Goal: Information Seeking & Learning: Check status

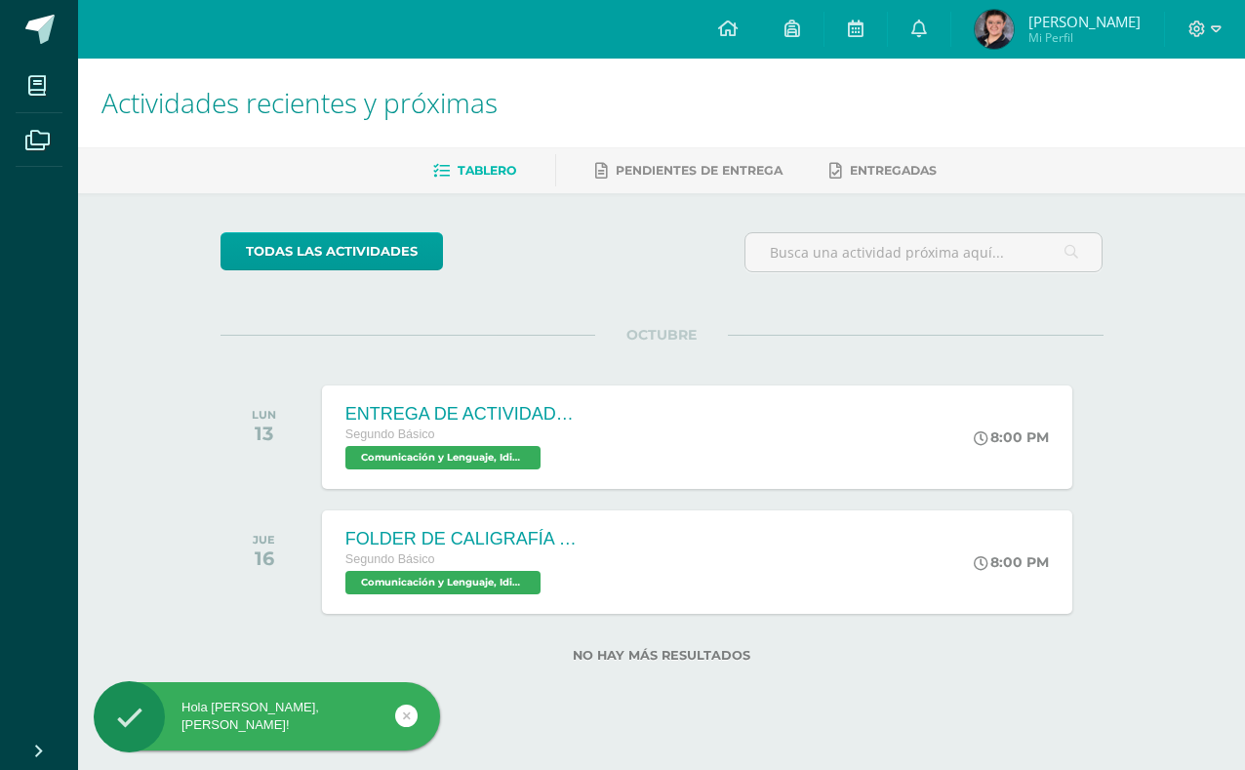
click at [940, 423] on div "ENTREGA DE ACTIVIDADES DEL LIBRO DE LENGUAJE Segundo Básico Comunicación y Leng…" at bounding box center [697, 437] width 751 height 103
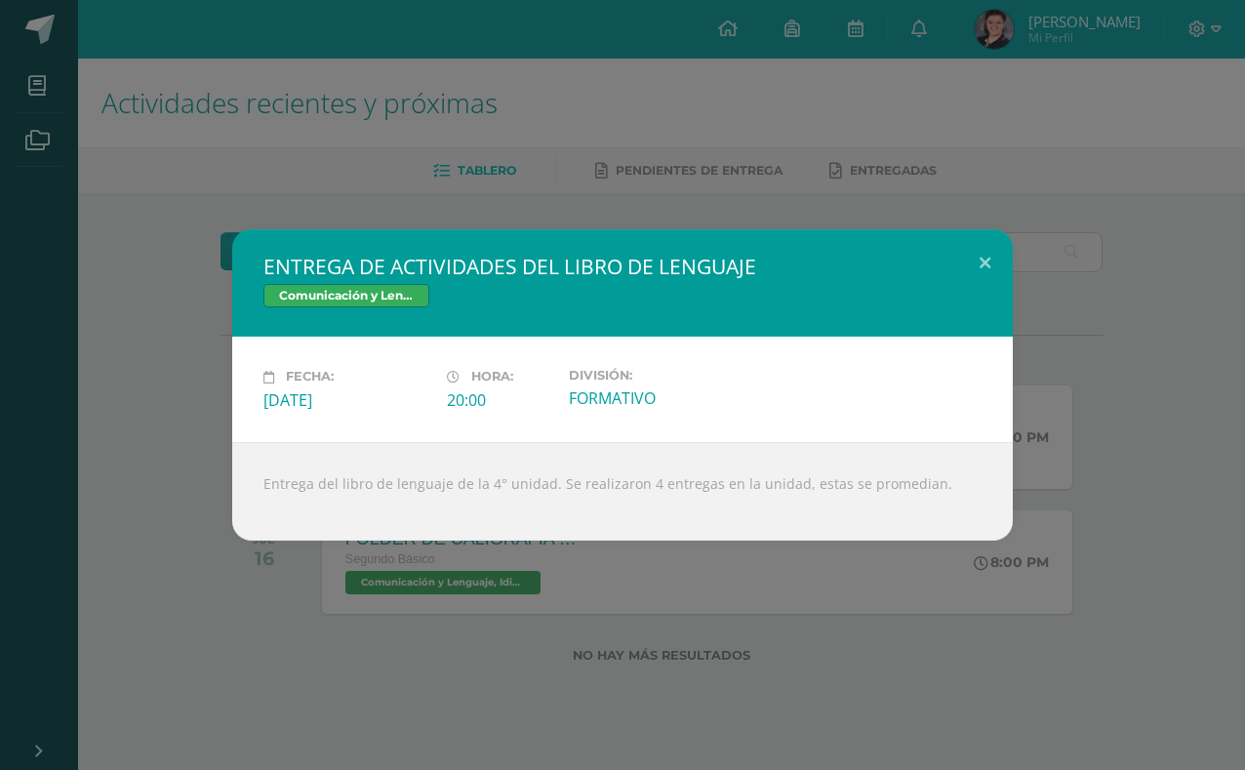
click at [979, 259] on button at bounding box center [985, 262] width 56 height 66
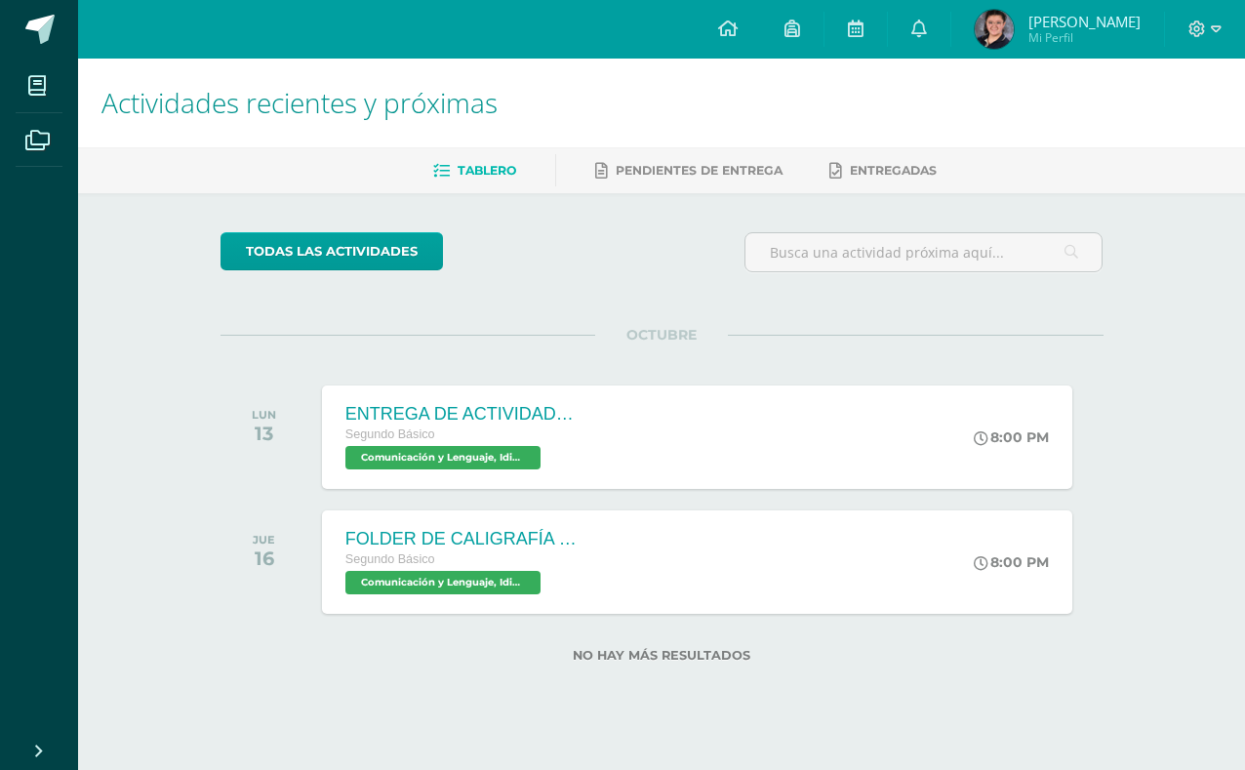
click at [939, 554] on div "FOLDER DE CALIGRAFÍA COMPLETO Segundo Básico Comunicación y Lenguaje, Idioma Es…" at bounding box center [697, 561] width 751 height 103
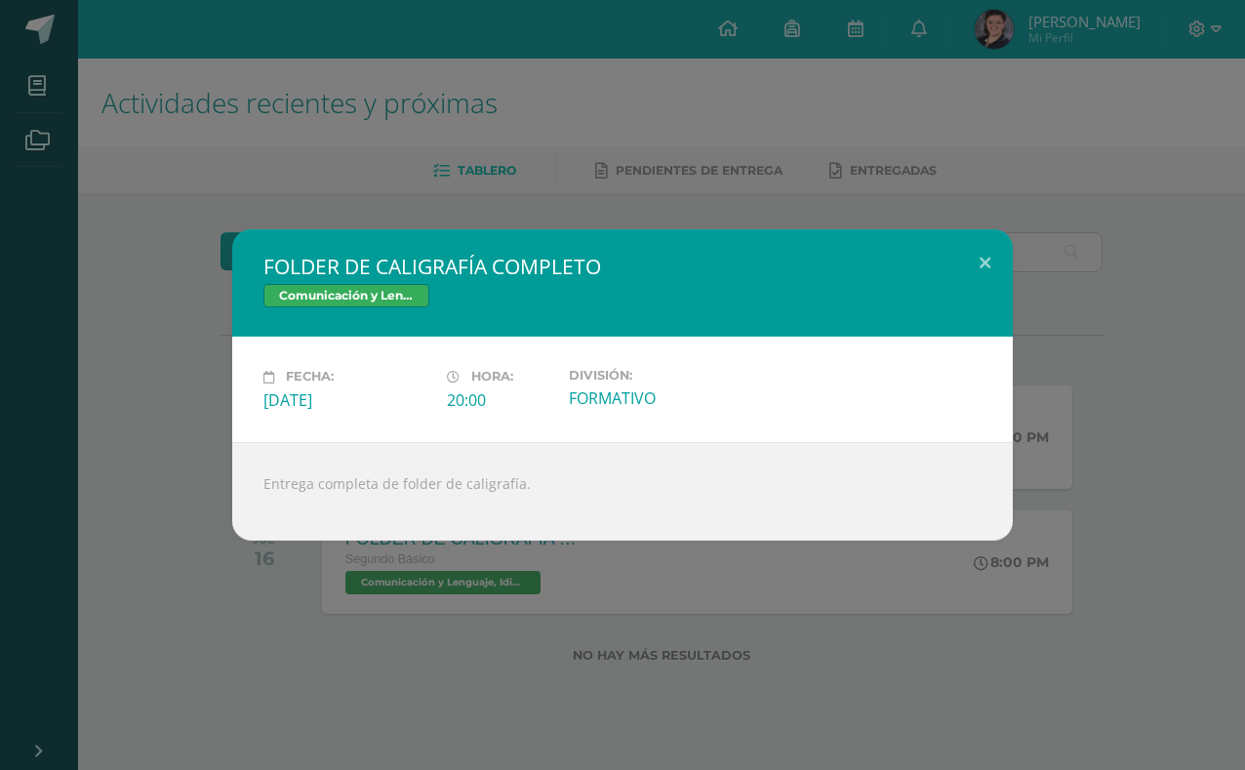
click at [985, 256] on button at bounding box center [985, 262] width 56 height 66
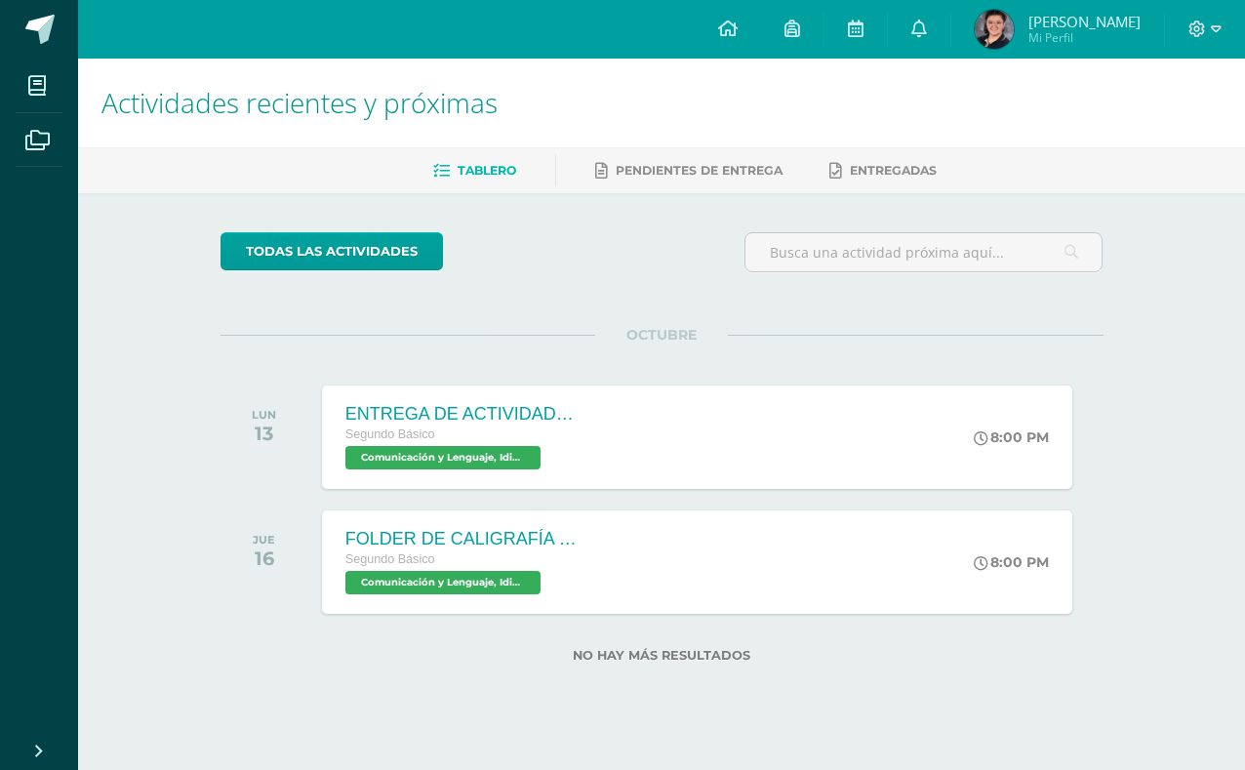
click at [897, 33] on link at bounding box center [919, 29] width 62 height 59
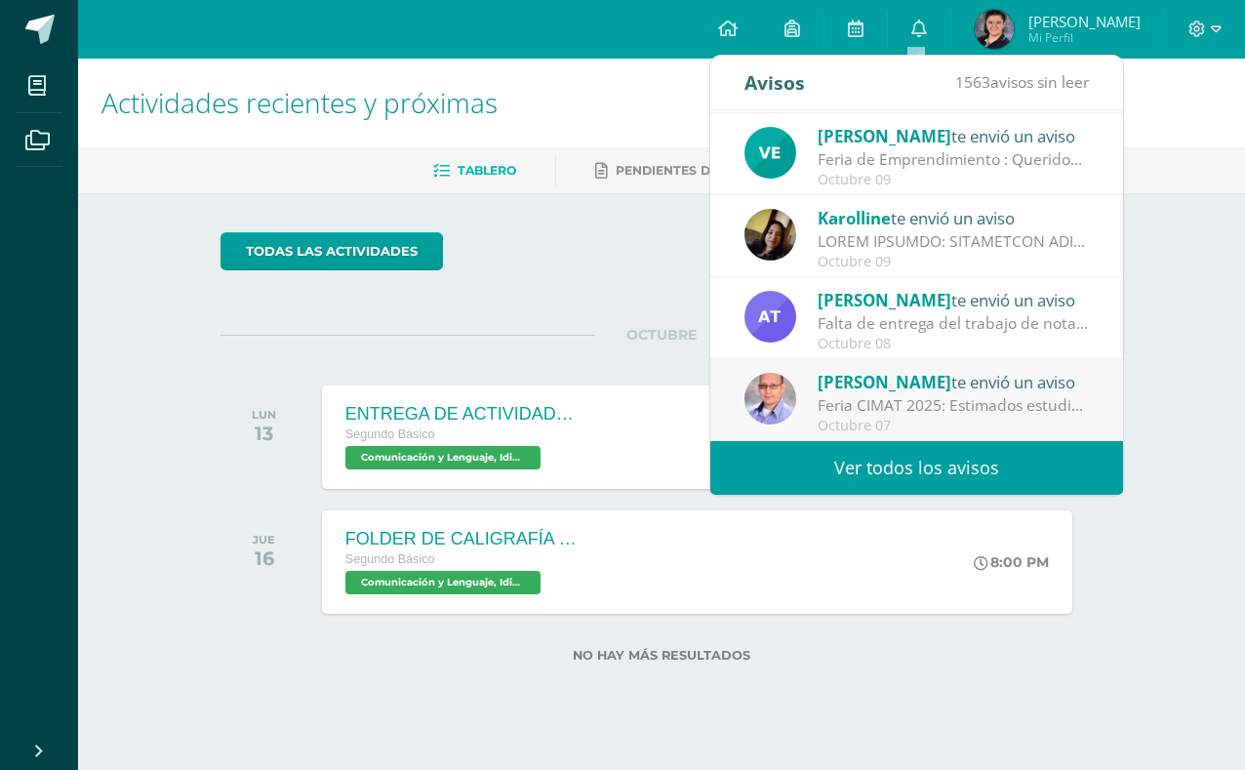
scroll to position [325, 0]
click at [1048, 462] on link "Ver todos los avisos" at bounding box center [917, 468] width 413 height 54
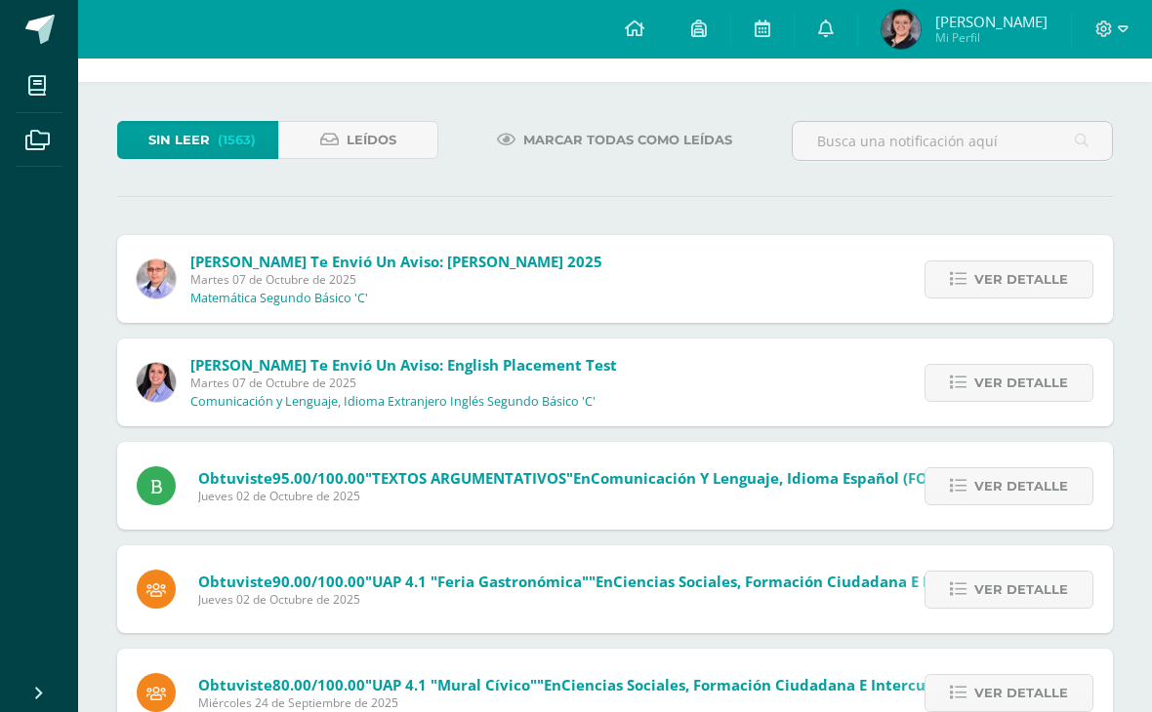
scroll to position [69, 0]
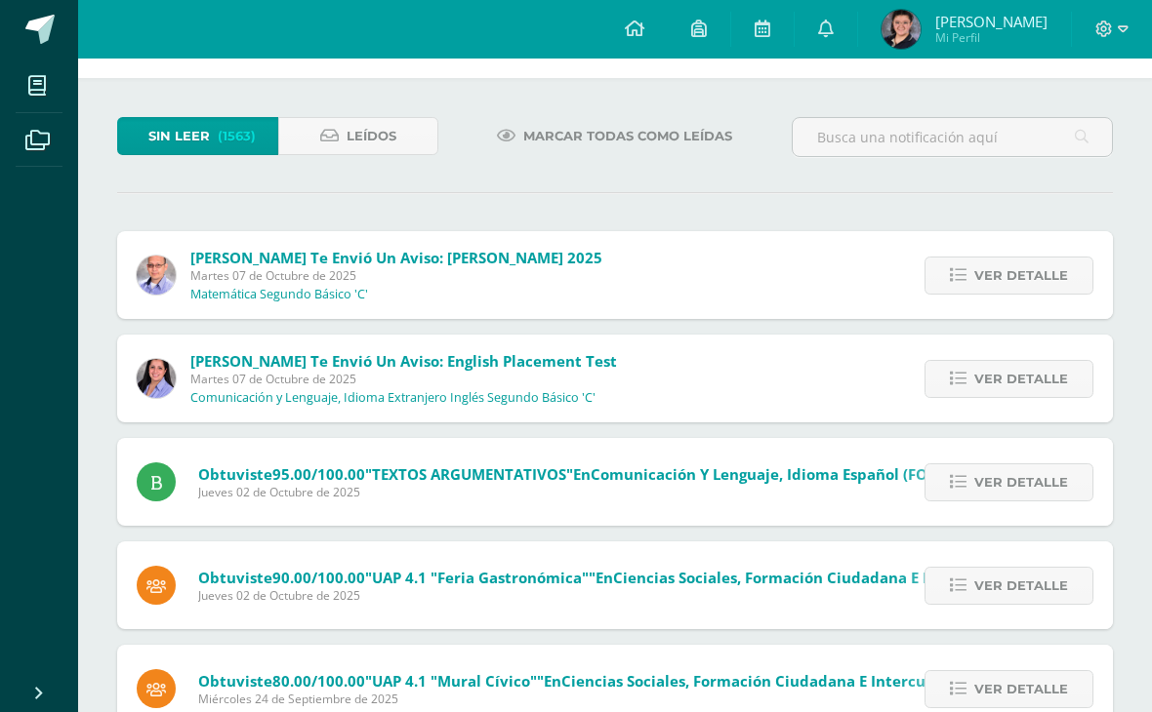
click at [375, 148] on span "Leídos" at bounding box center [371, 136] width 50 height 36
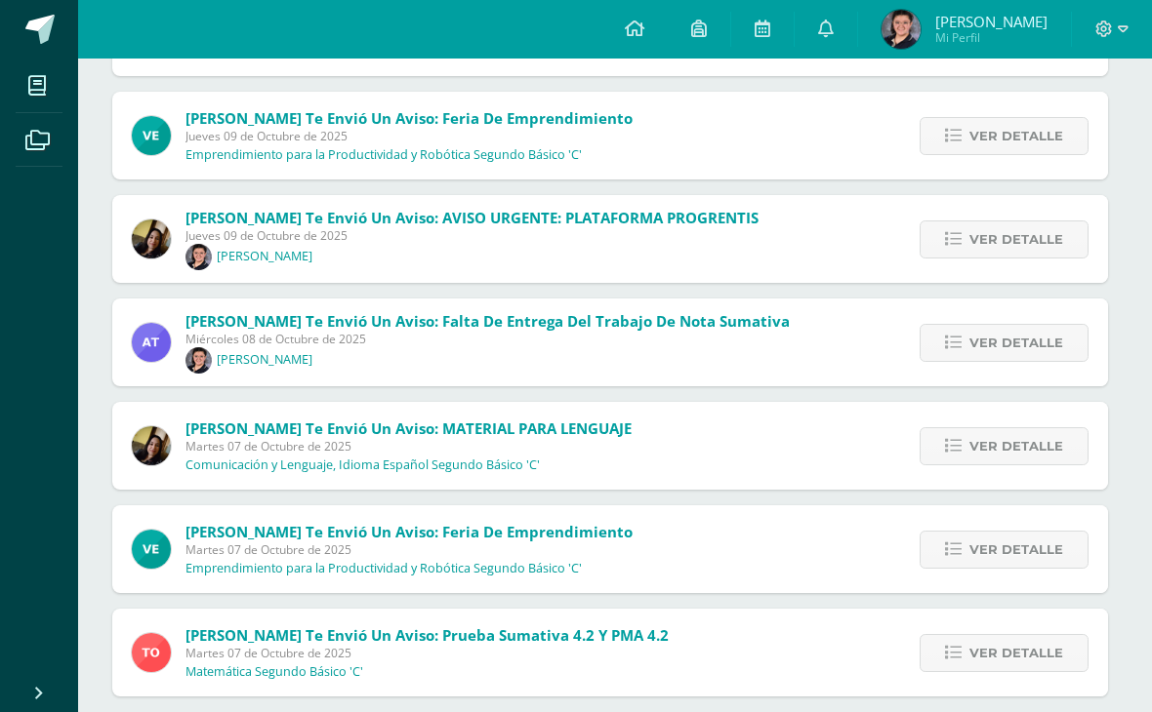
scroll to position [630, 5]
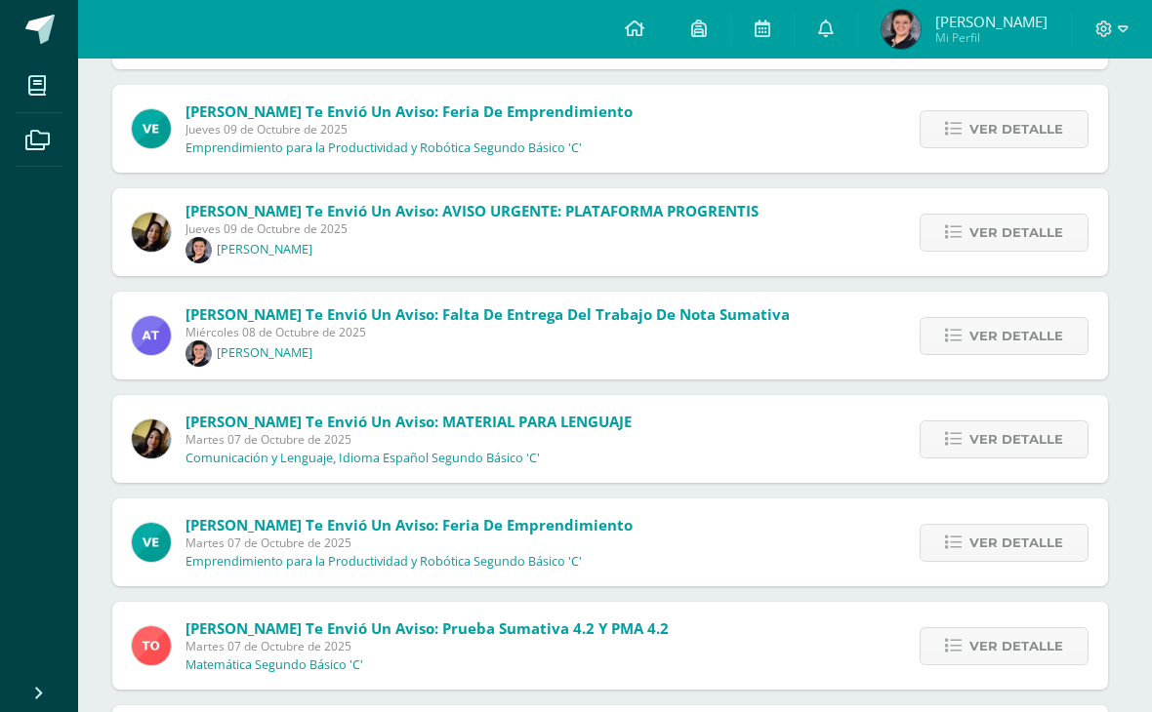
click at [971, 238] on link "Ver detalle" at bounding box center [1003, 233] width 169 height 38
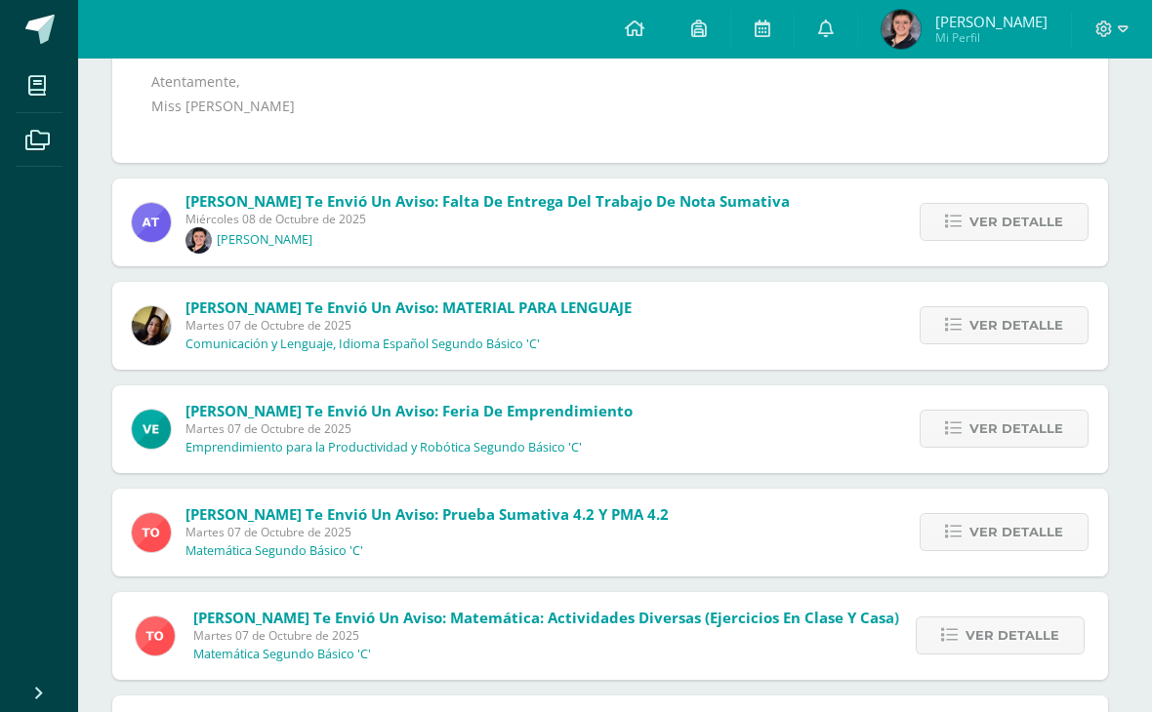
scroll to position [1203, 5]
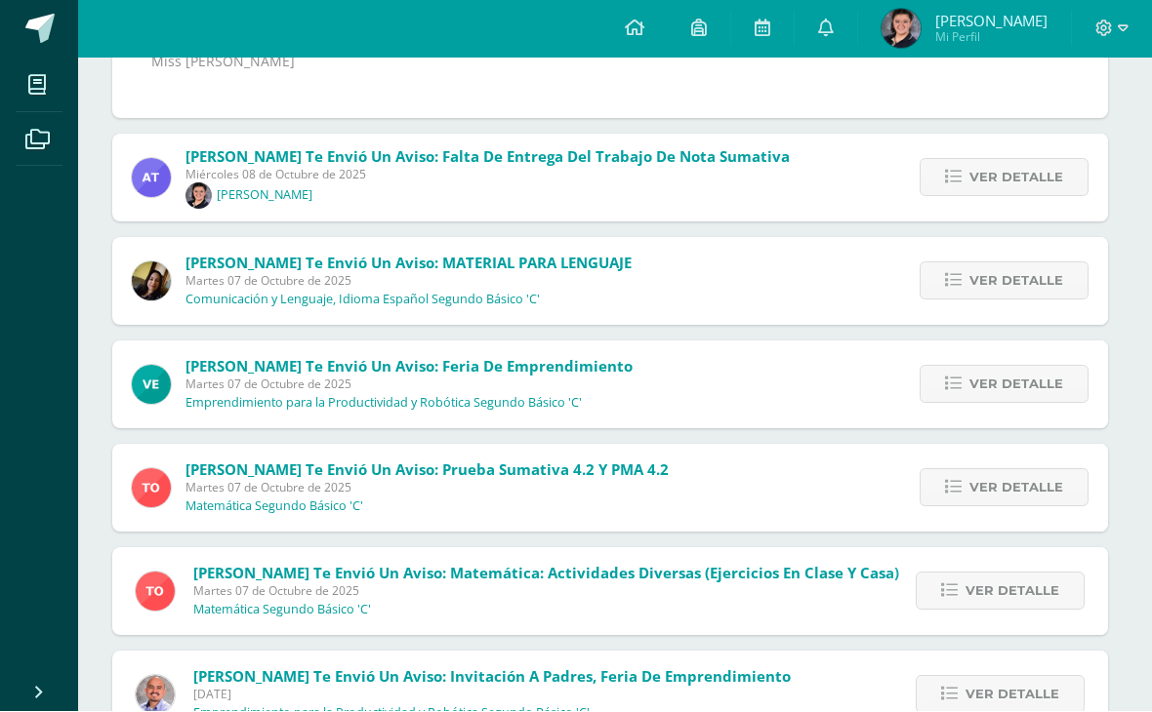
click at [997, 493] on span "Ver detalle" at bounding box center [1016, 488] width 94 height 36
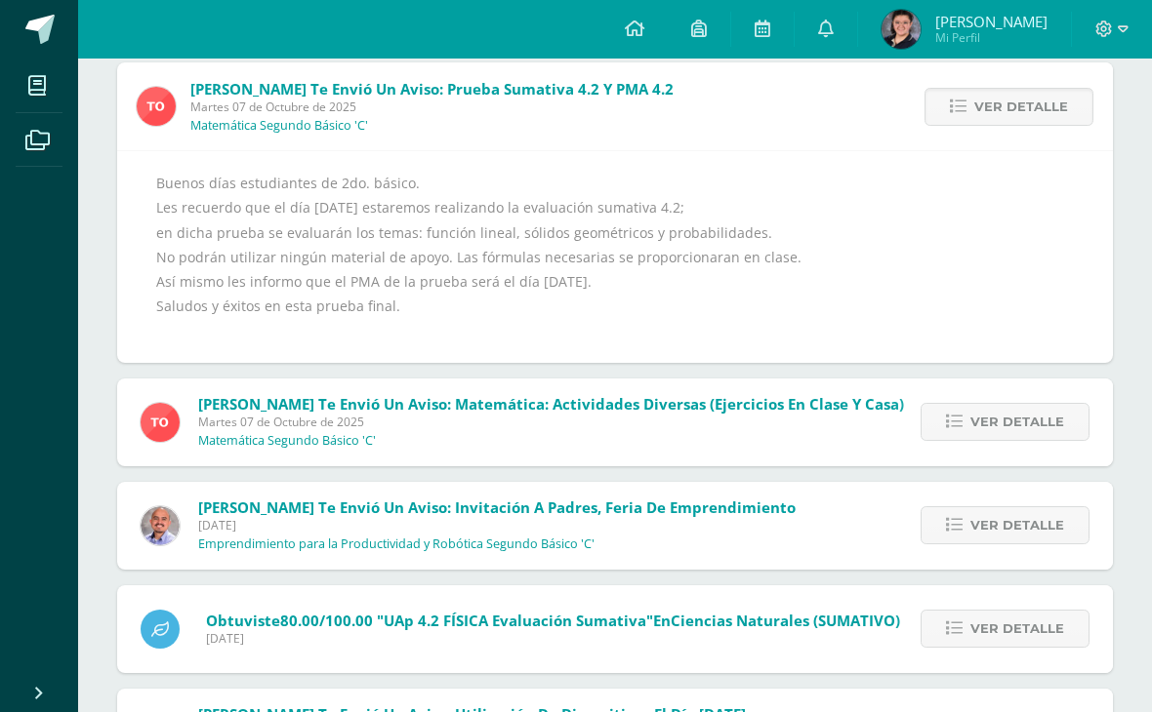
scroll to position [1177, 0]
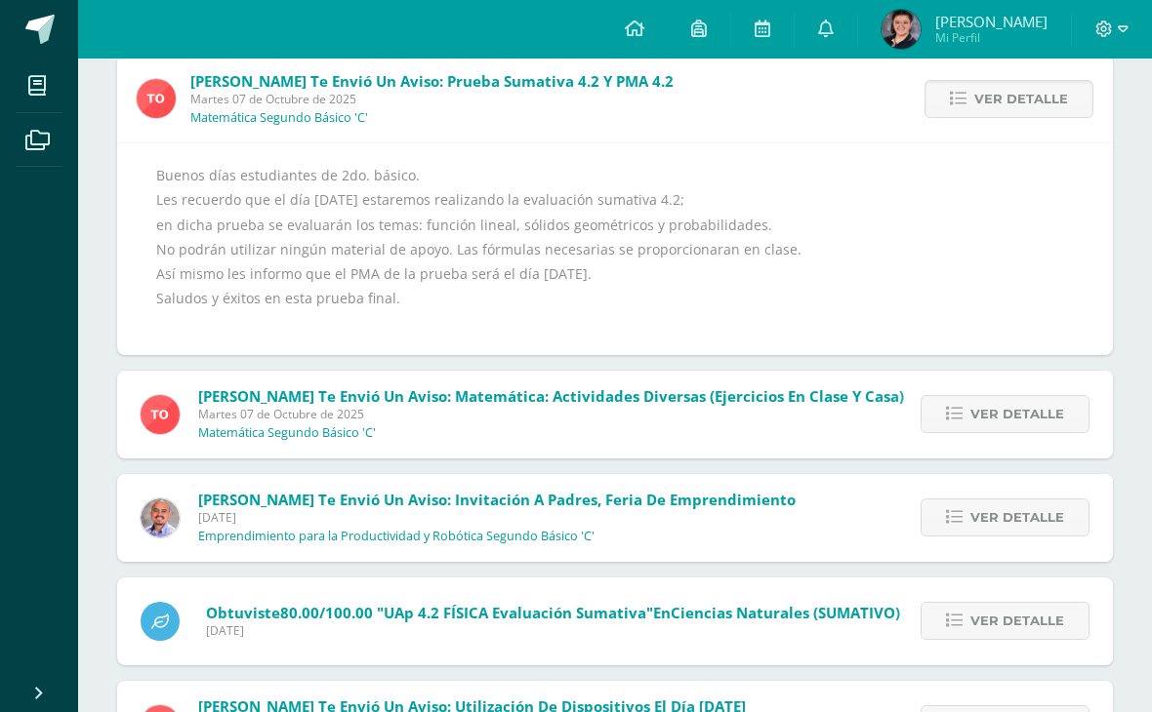
click at [1007, 431] on span "Ver detalle" at bounding box center [1017, 414] width 94 height 36
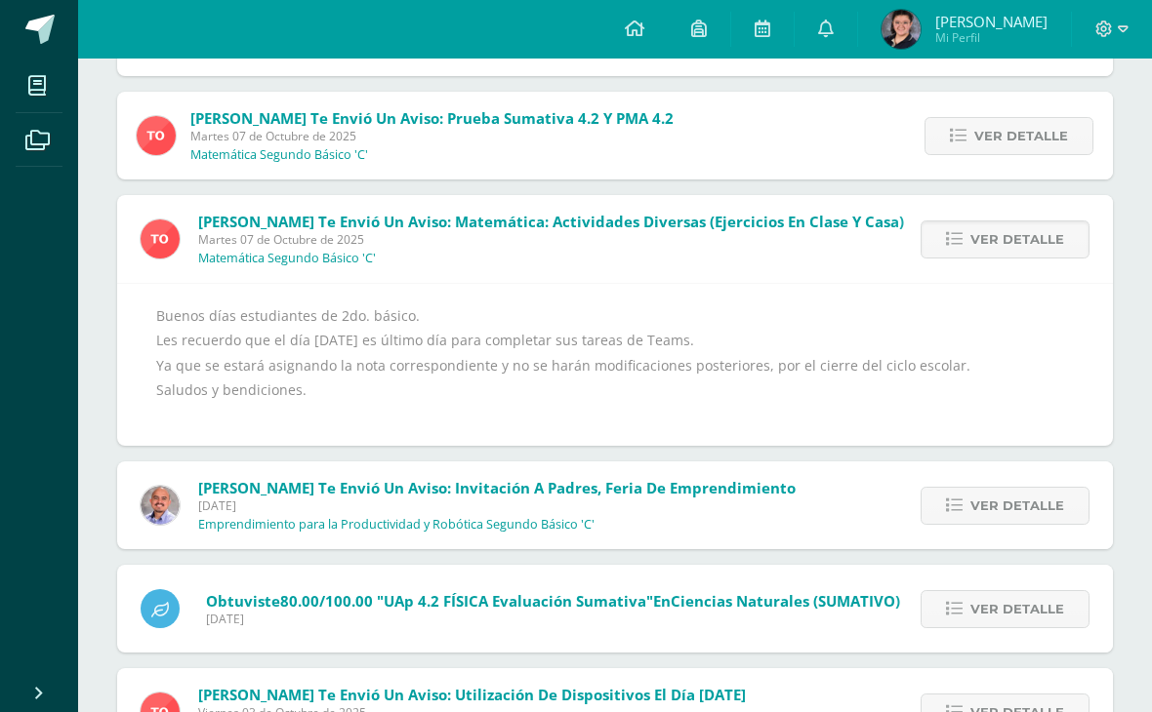
scroll to position [1134, 0]
